Goal: Use online tool/utility: Utilize a website feature to perform a specific function

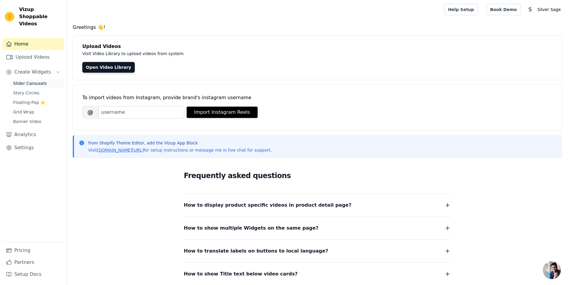
click at [33, 80] on span "Slider Carousels" at bounding box center [30, 83] width 34 height 6
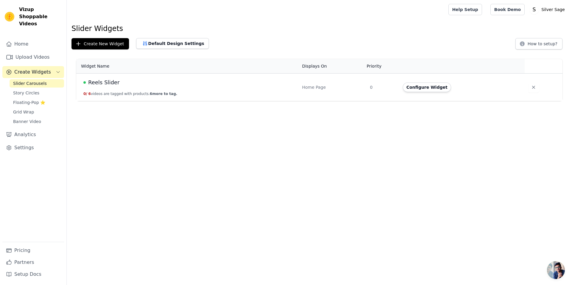
click at [106, 83] on span "Reels Slider" at bounding box center [103, 82] width 31 height 8
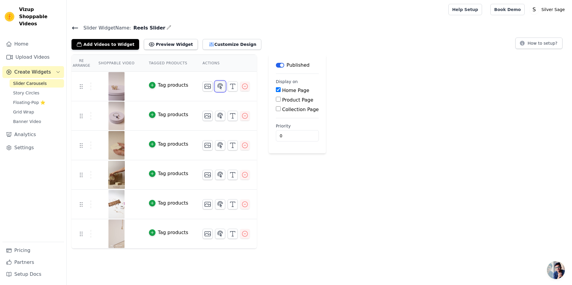
click at [217, 86] on icon "button" at bounding box center [220, 86] width 7 height 7
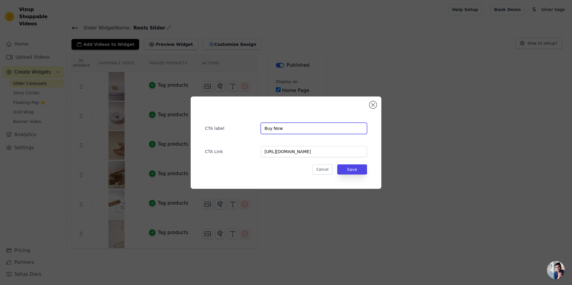
click at [292, 129] on input "Buy Now" at bounding box center [314, 128] width 106 height 11
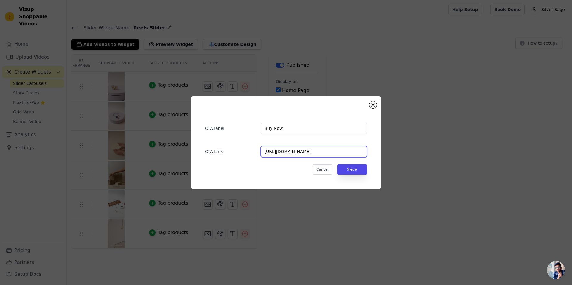
click at [346, 150] on input "https://silversage.in/collections/new-rings" at bounding box center [314, 151] width 106 height 11
click at [372, 106] on button "Close modal" at bounding box center [373, 104] width 7 height 7
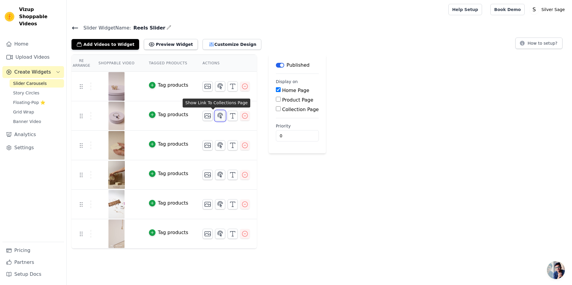
click at [217, 115] on icon "button" at bounding box center [220, 115] width 7 height 7
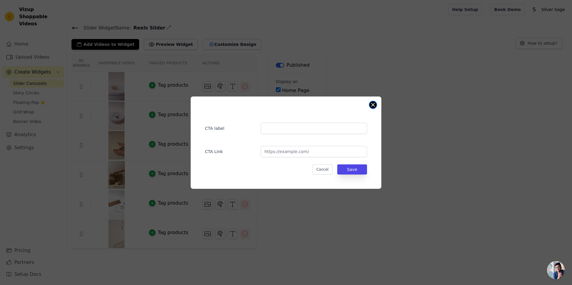
click at [376, 104] on button "Close modal" at bounding box center [373, 104] width 7 height 7
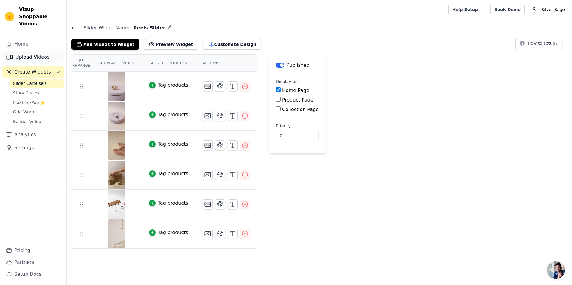
click at [32, 51] on link "Upload Videos" at bounding box center [33, 57] width 62 height 12
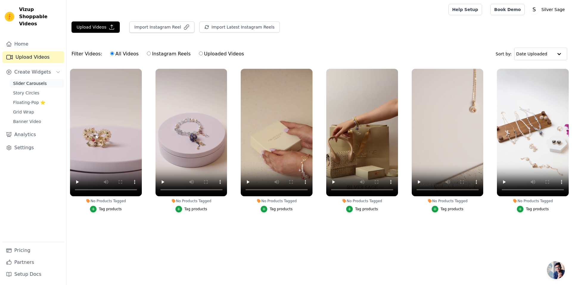
click at [32, 80] on span "Slider Carousels" at bounding box center [30, 83] width 34 height 6
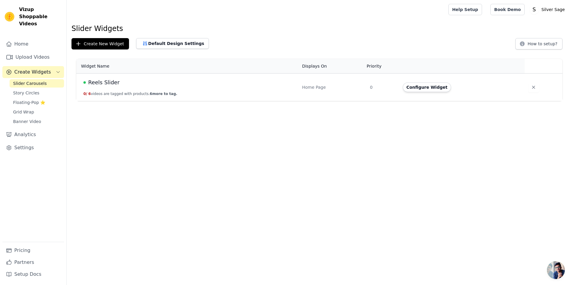
click at [103, 83] on span "Reels Slider" at bounding box center [103, 82] width 31 height 8
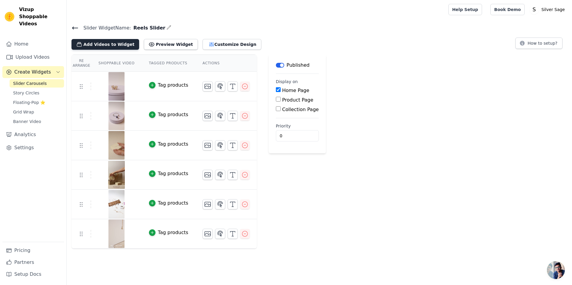
click at [111, 42] on button "Add Videos to Widget" at bounding box center [106, 44] width 68 height 11
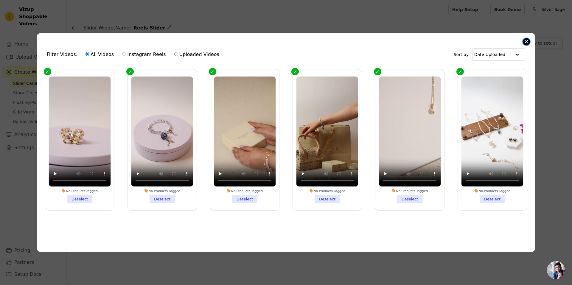
click at [526, 39] on button "Close modal" at bounding box center [526, 41] width 7 height 7
